Goal: Task Accomplishment & Management: Manage account settings

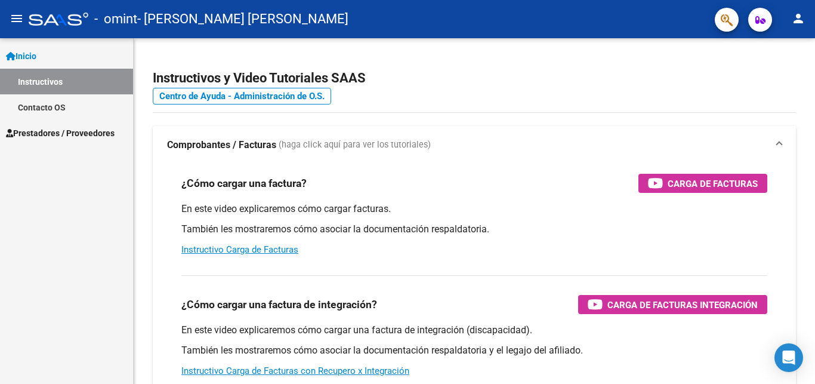
click at [63, 85] on link "Instructivos" at bounding box center [66, 82] width 133 height 26
click at [63, 132] on span "Prestadores / Proveedores" at bounding box center [60, 133] width 109 height 13
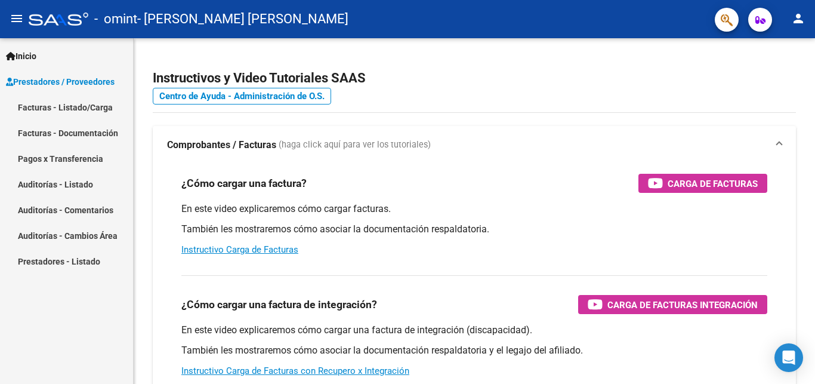
click at [66, 104] on link "Facturas - Listado/Carga" at bounding box center [66, 107] width 133 height 26
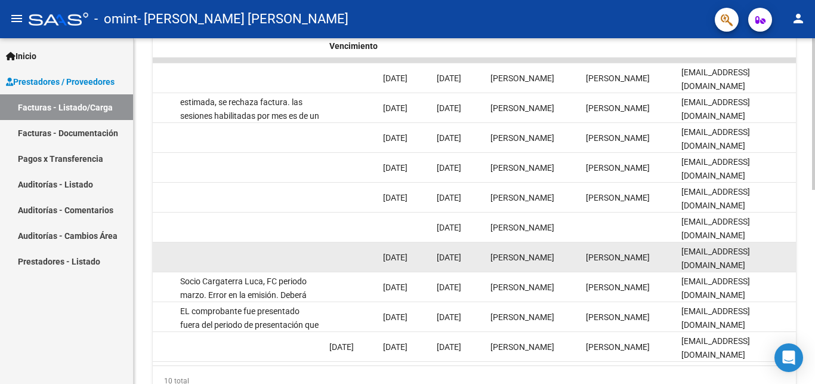
scroll to position [321, 0]
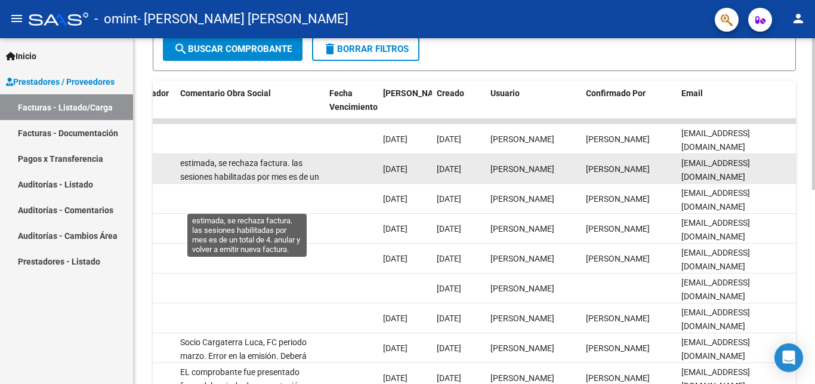
click at [263, 166] on span "estimada, se rechaza factura. las sesiones habilitadas por mes es de un total d…" at bounding box center [249, 183] width 139 height 50
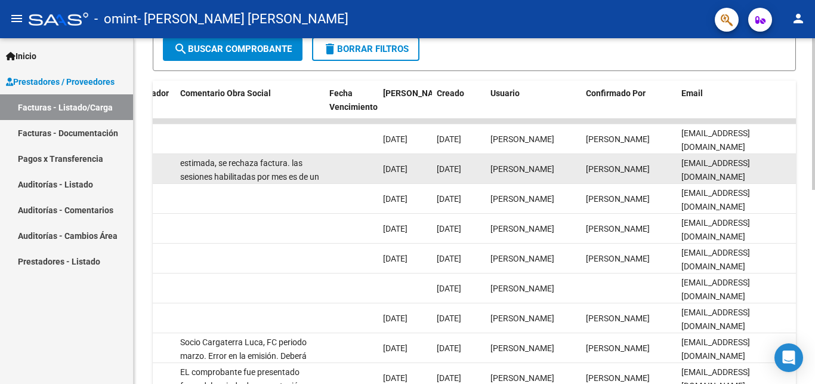
click at [263, 166] on span "estimada, se rechaza factura. las sesiones habilitadas por mes es de un total d…" at bounding box center [249, 183] width 139 height 50
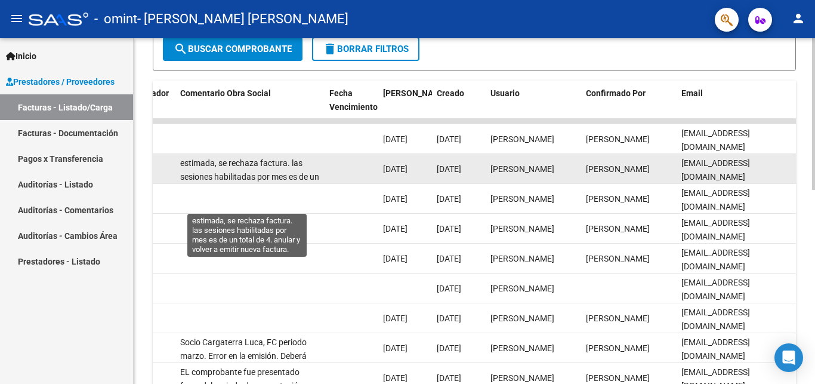
click at [232, 175] on span "estimada, se rechaza factura. las sesiones habilitadas por mes es de un total d…" at bounding box center [249, 183] width 139 height 50
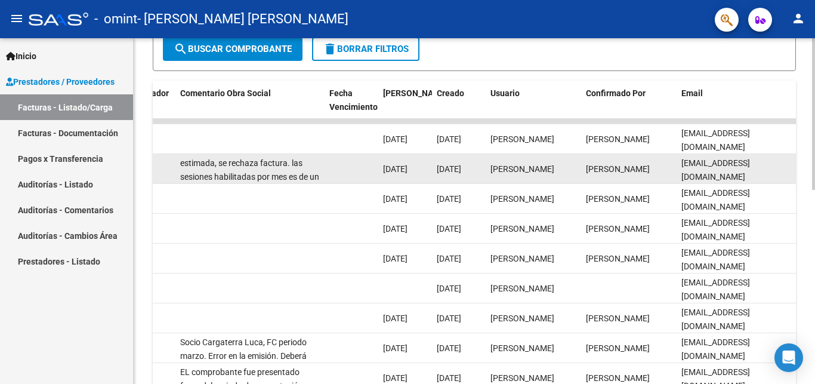
click at [232, 175] on span "estimada, se rechaza factura. las sesiones habilitadas por mes es de un total d…" at bounding box center [249, 183] width 139 height 50
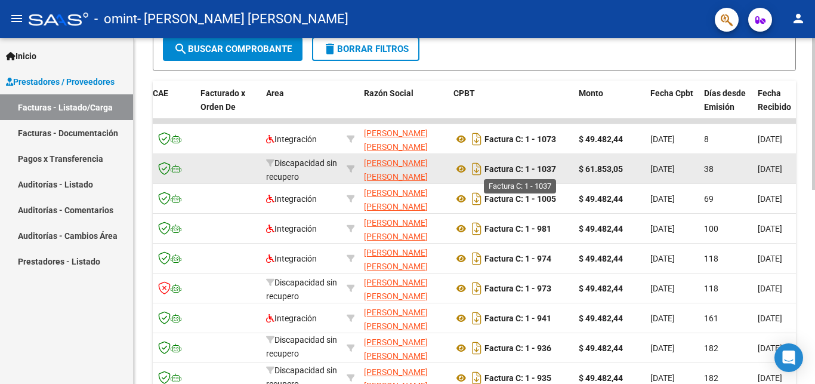
click at [548, 173] on strong "Factura C: 1 - 1037" at bounding box center [521, 169] width 72 height 10
click at [606, 172] on strong "$ 61.853,05" at bounding box center [601, 169] width 44 height 10
click at [538, 169] on strong "Factura C: 1 - 1037" at bounding box center [521, 169] width 72 height 10
drag, startPoint x: 538, startPoint y: 167, endPoint x: 557, endPoint y: 171, distance: 19.4
click at [556, 171] on strong "Factura C: 1 - 1037" at bounding box center [521, 169] width 72 height 10
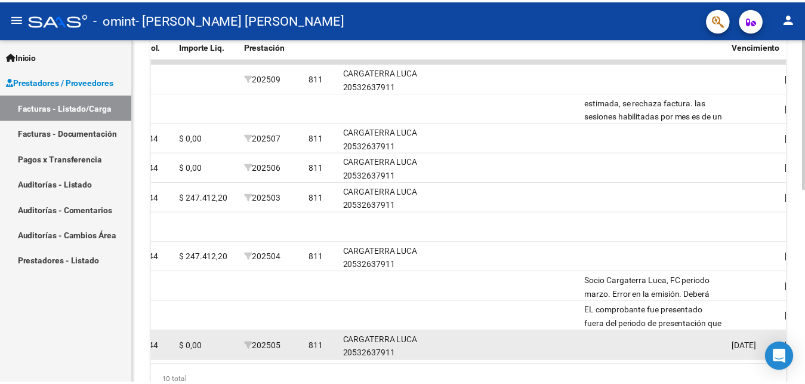
scroll to position [0, 1477]
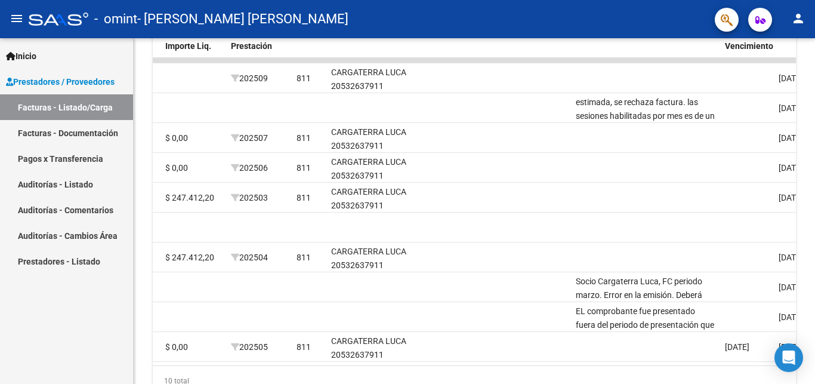
click at [799, 21] on mat-icon "person" at bounding box center [798, 18] width 14 height 14
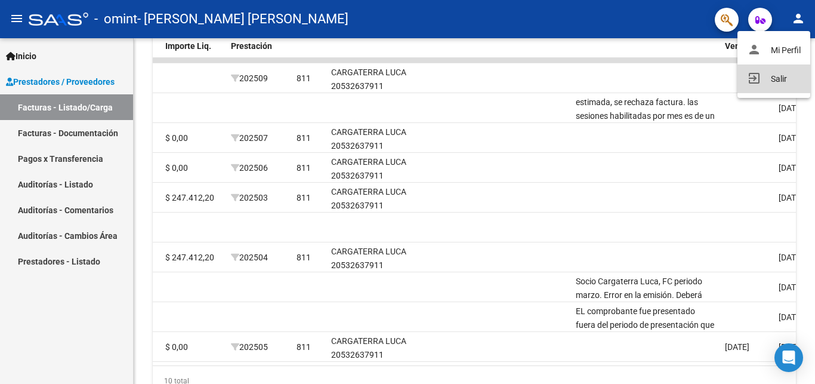
click at [770, 82] on button "exit_to_app Salir" at bounding box center [774, 78] width 73 height 29
